Goal: Check status: Check status

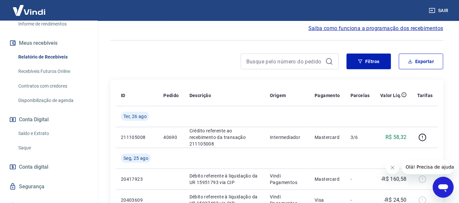
scroll to position [138, 0]
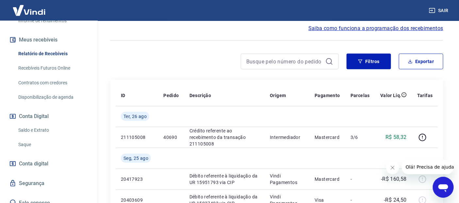
click at [38, 123] on link "Saldo e Extrato" at bounding box center [53, 129] width 74 height 13
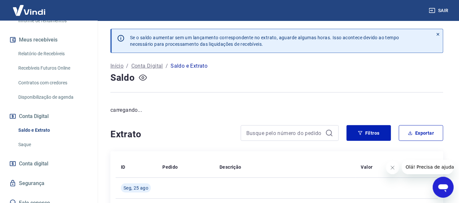
click at [144, 77] on icon "button" at bounding box center [143, 77] width 8 height 8
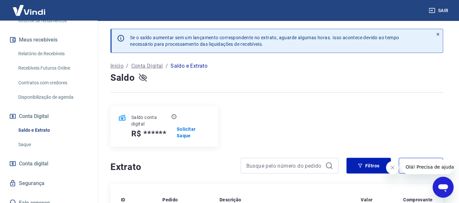
click at [142, 75] on icon "button" at bounding box center [143, 77] width 8 height 8
click at [445, 10] on button "Sair" at bounding box center [439, 11] width 24 height 12
